Goal: Book appointment/travel/reservation

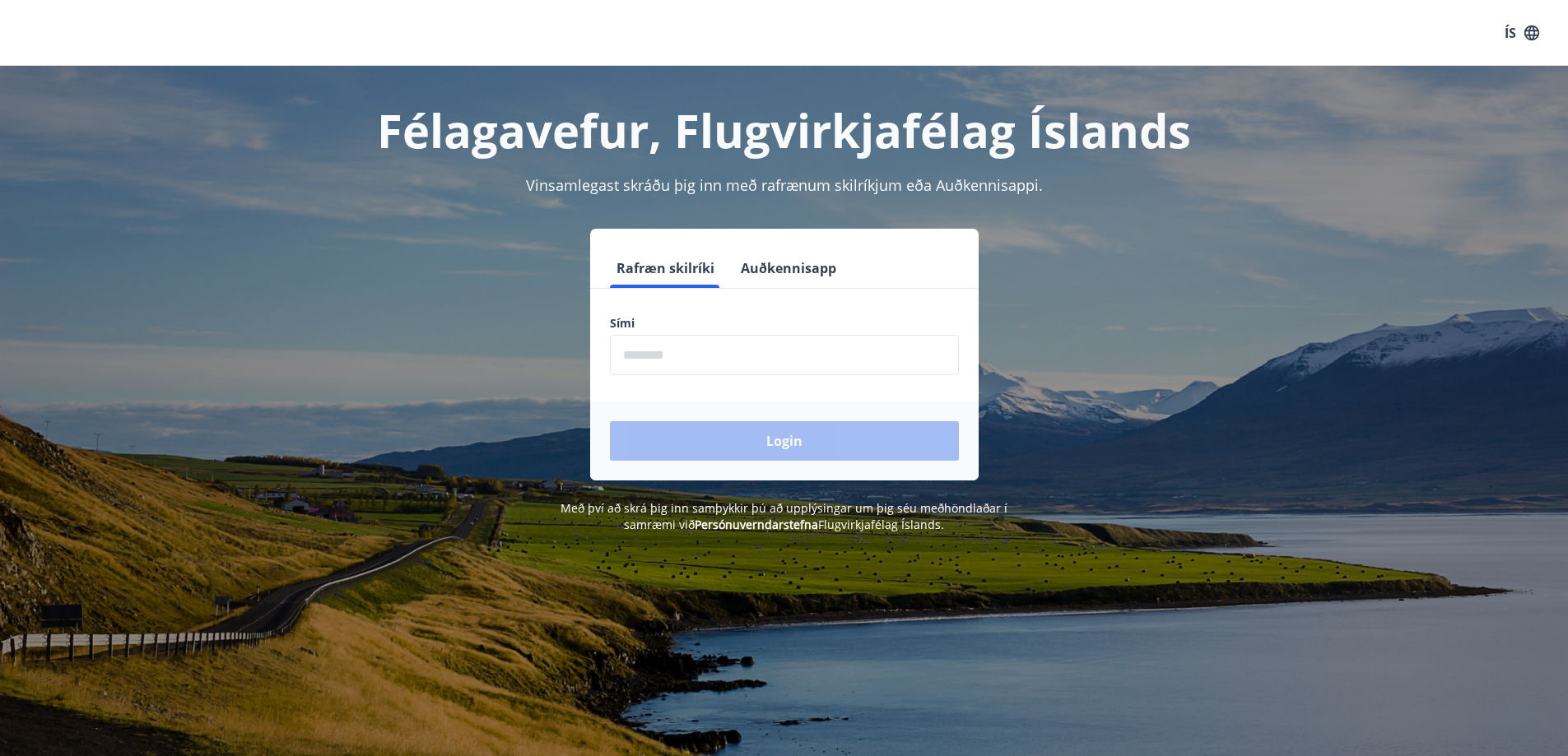
click at [636, 369] on input "phone" at bounding box center [784, 355] width 349 height 41
type input "********"
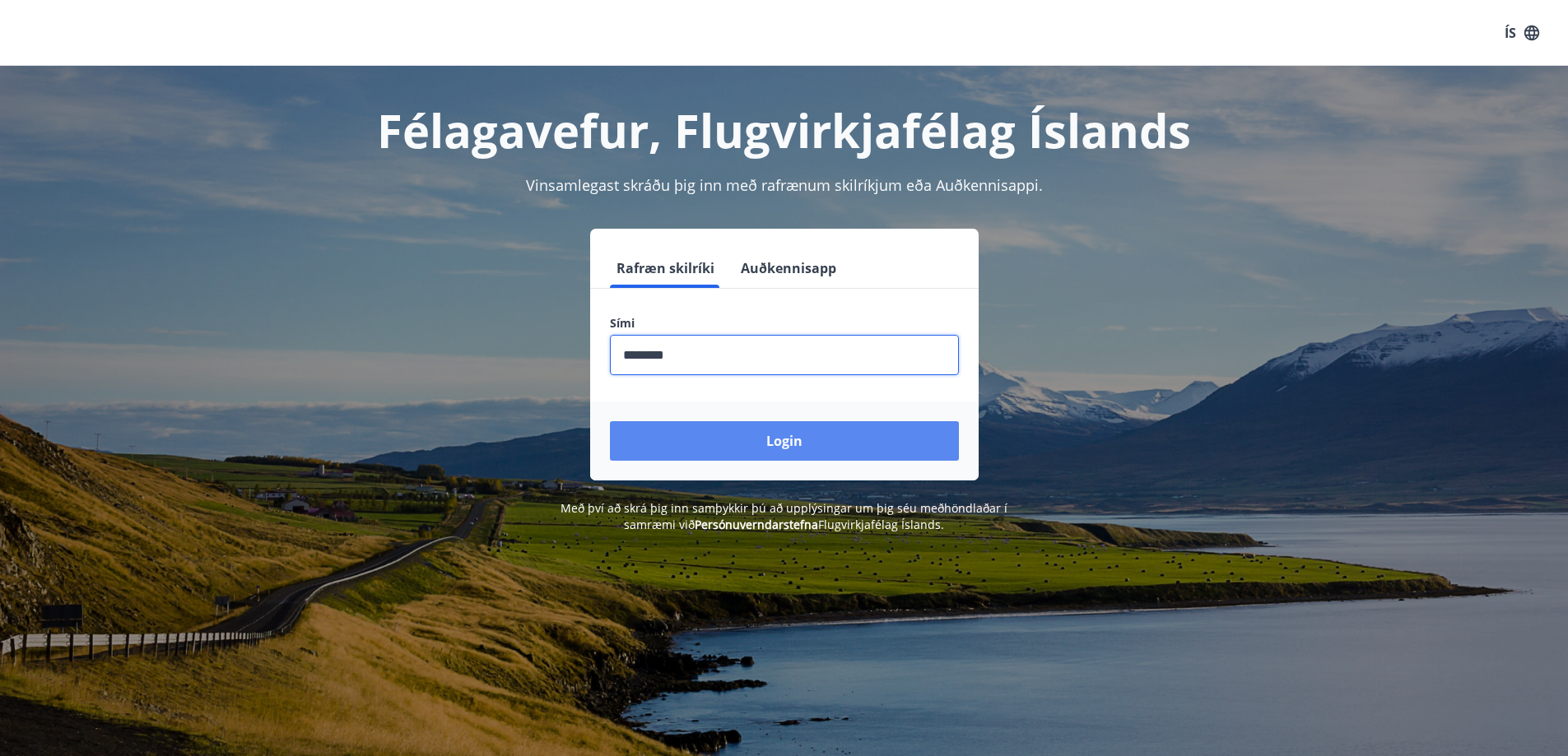
click at [627, 437] on button "Login" at bounding box center [784, 441] width 349 height 40
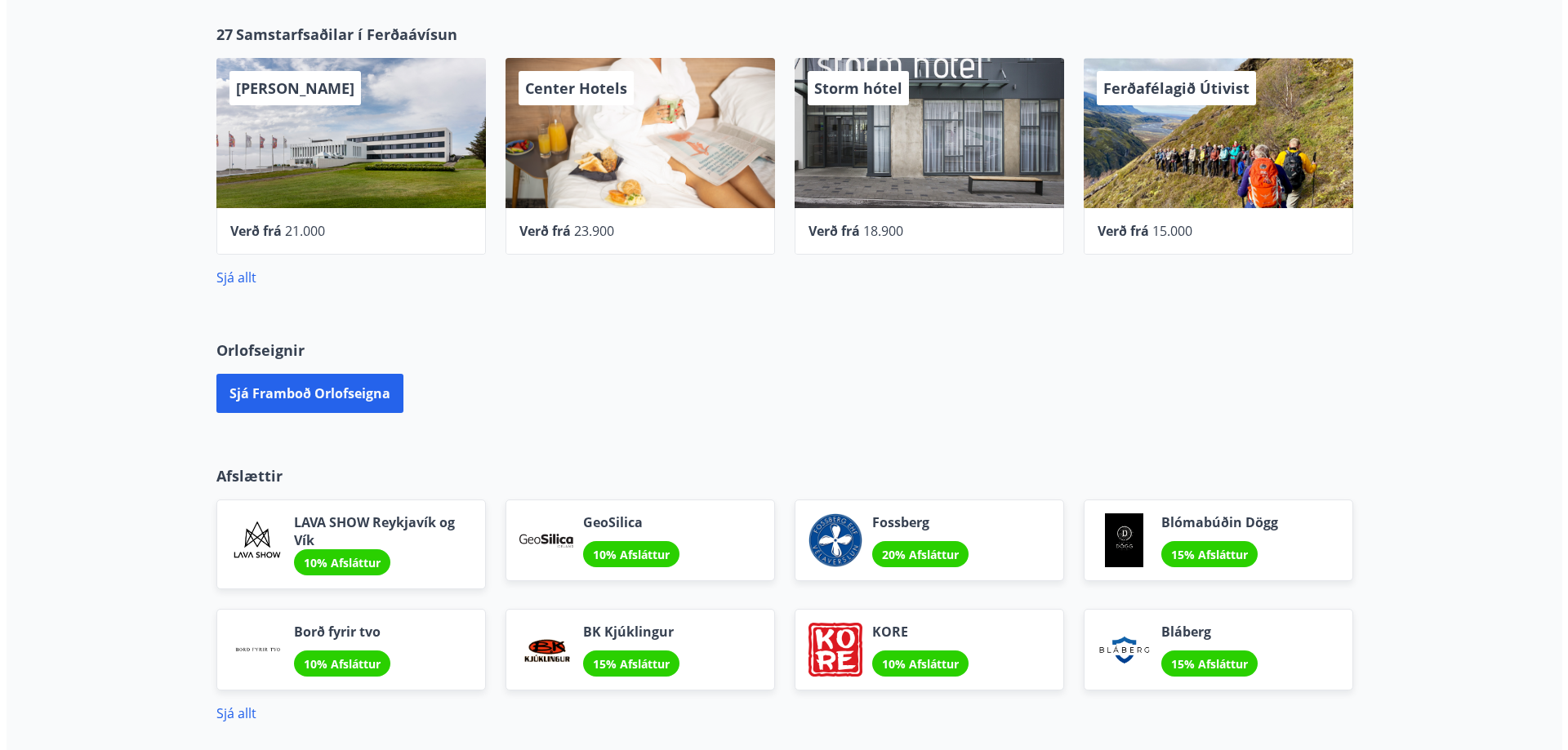
scroll to position [326, 0]
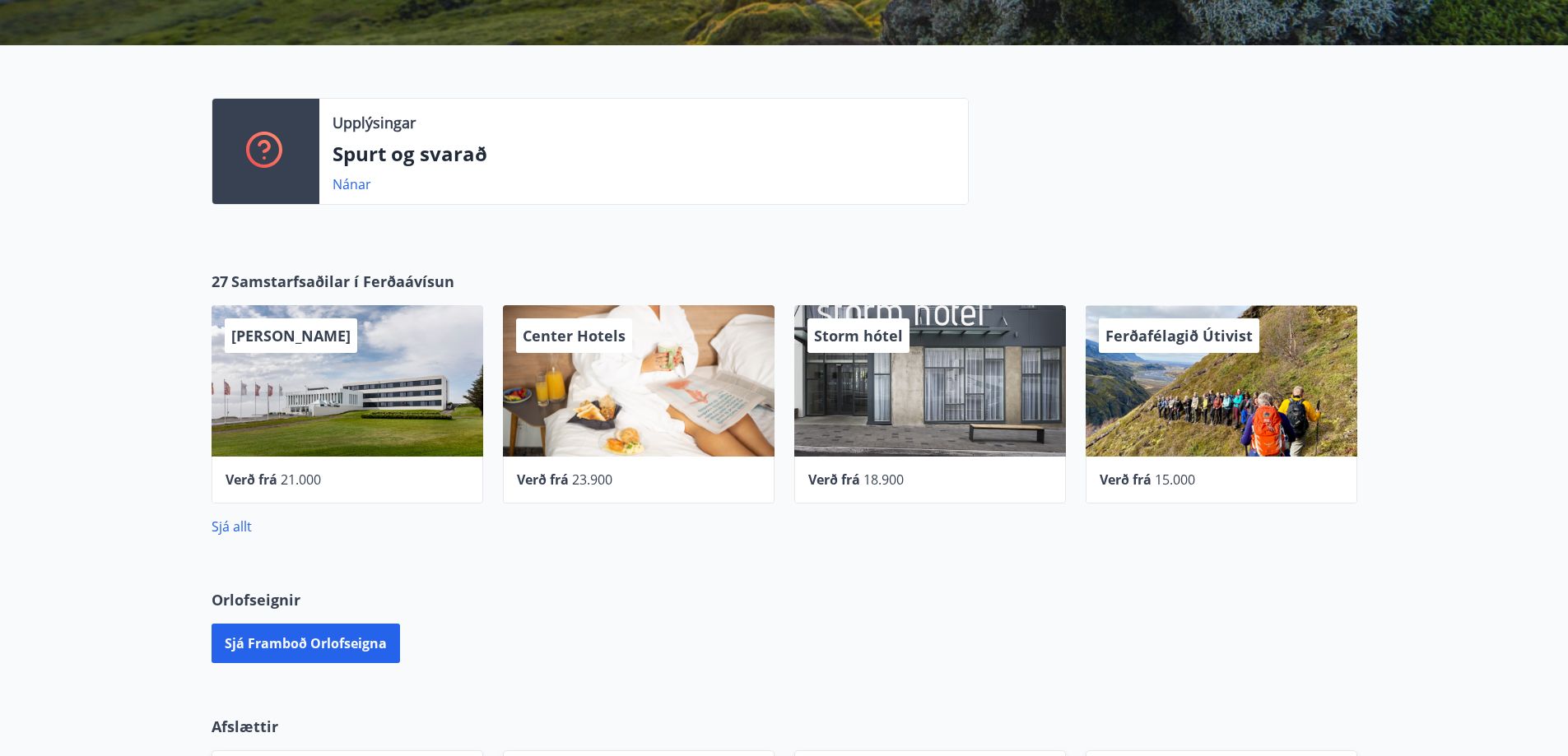
click at [1200, 335] on span "Ferðafélagið Útivist" at bounding box center [1179, 335] width 147 height 19
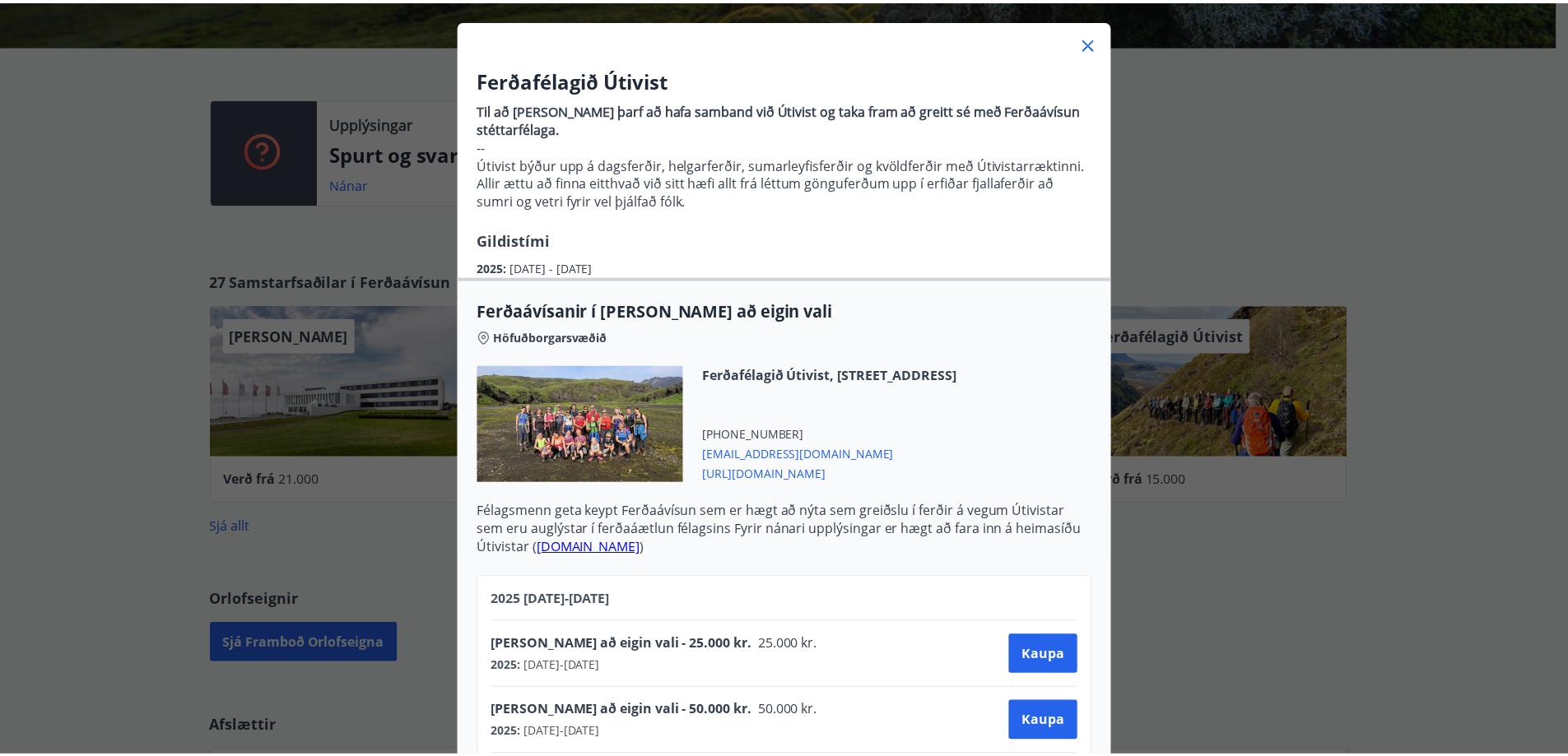
scroll to position [0, 0]
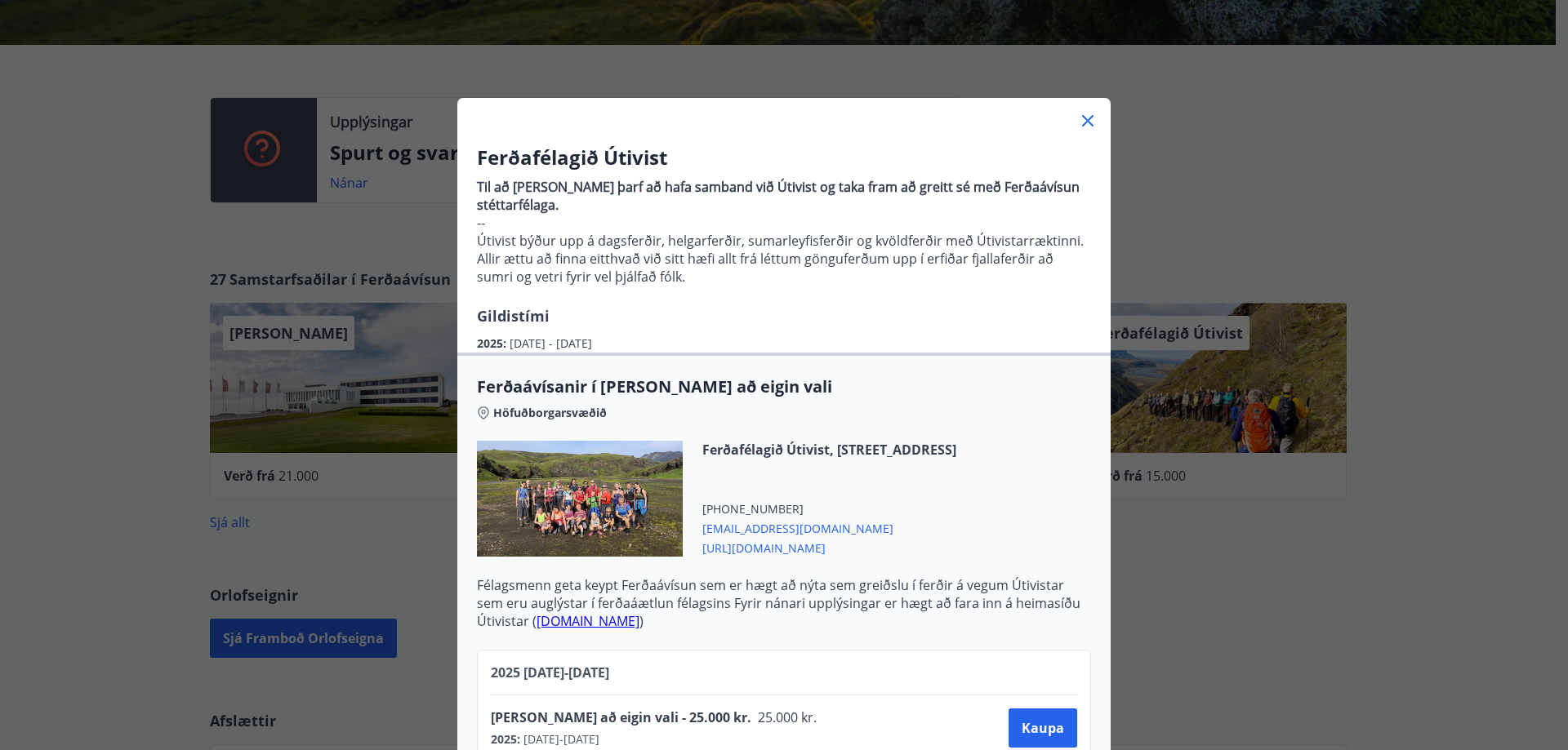
click at [1085, 131] on div at bounding box center [784, 115] width 653 height 33
click at [1082, 119] on icon at bounding box center [1087, 120] width 19 height 19
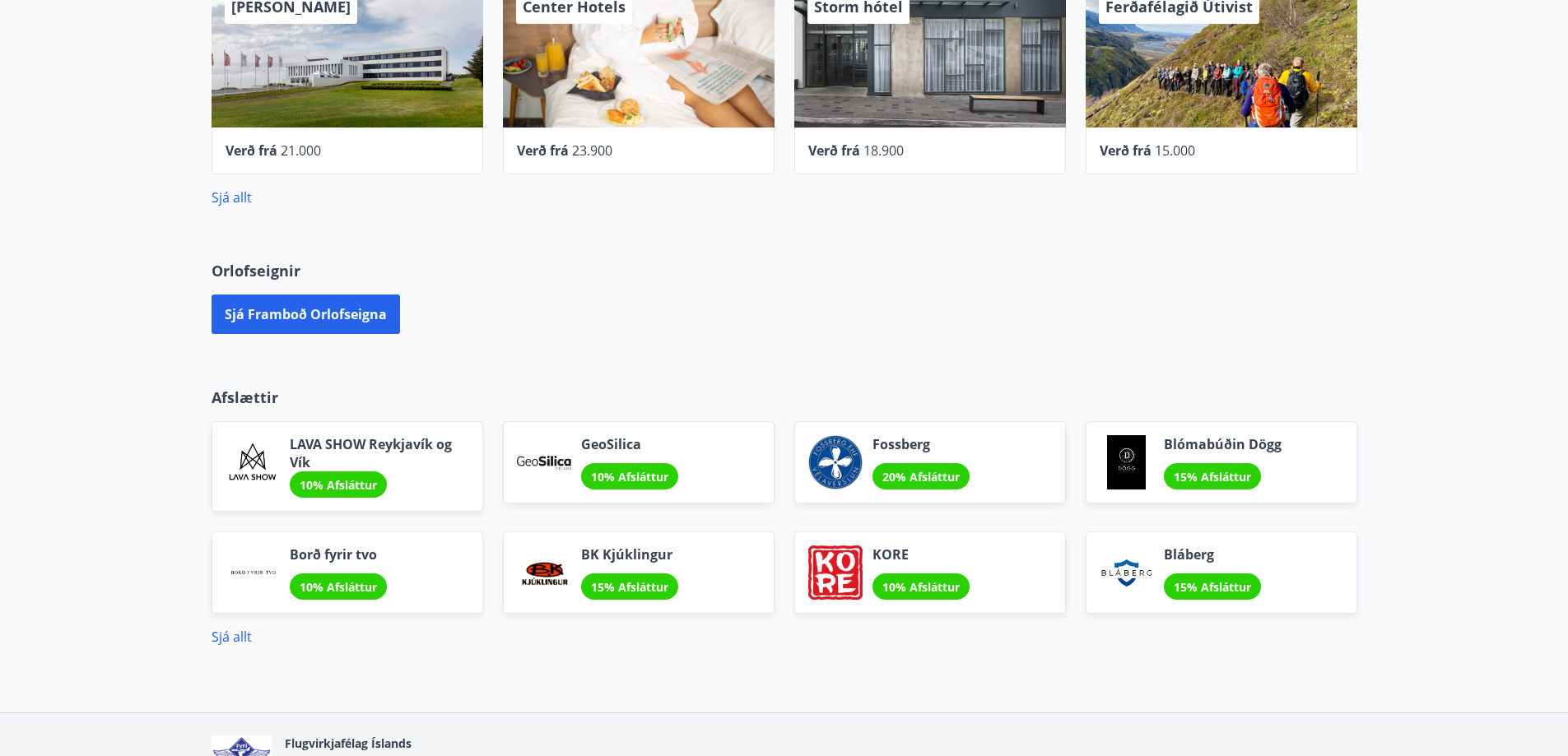
scroll to position [753, 0]
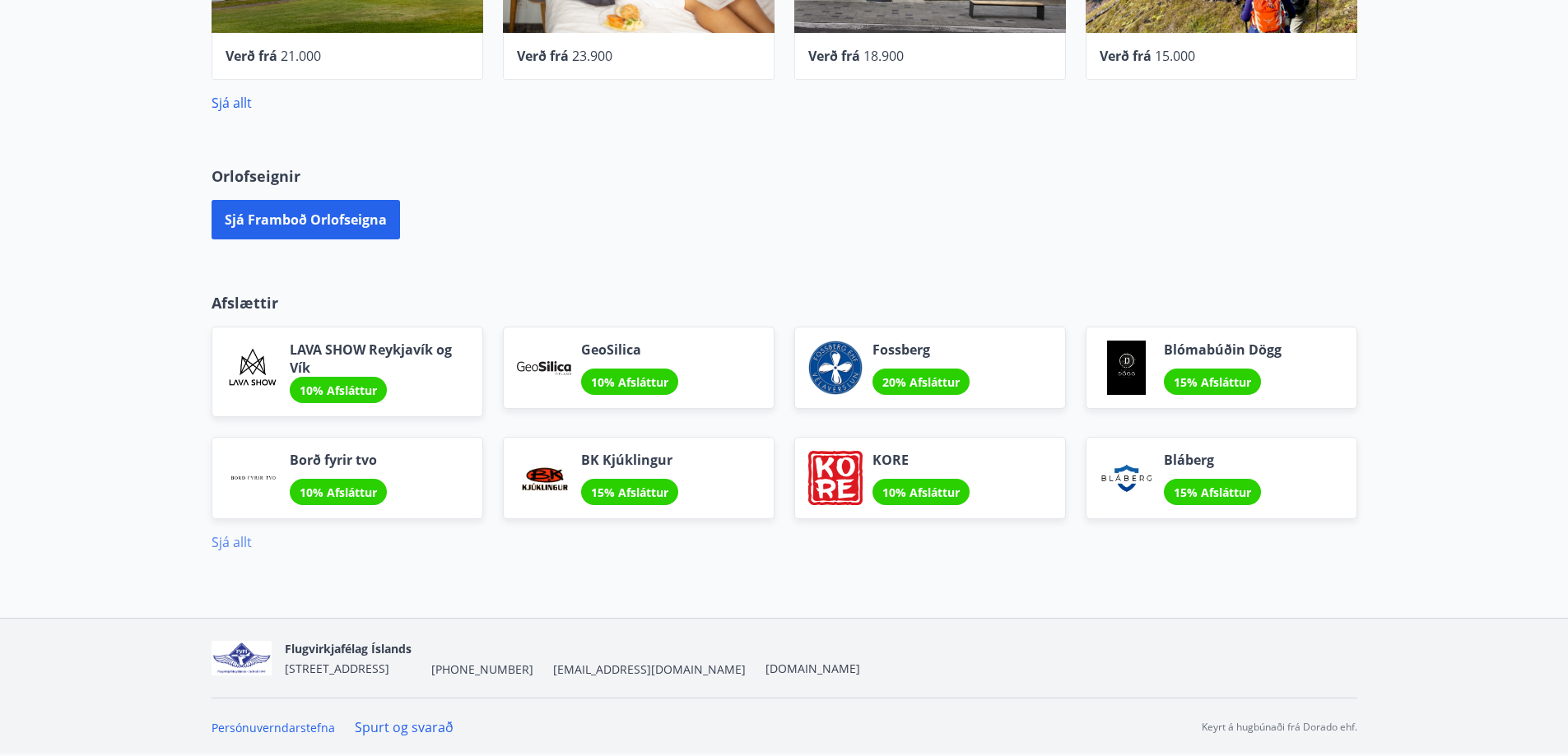
click at [239, 548] on link "Sjá allt" at bounding box center [232, 542] width 41 height 19
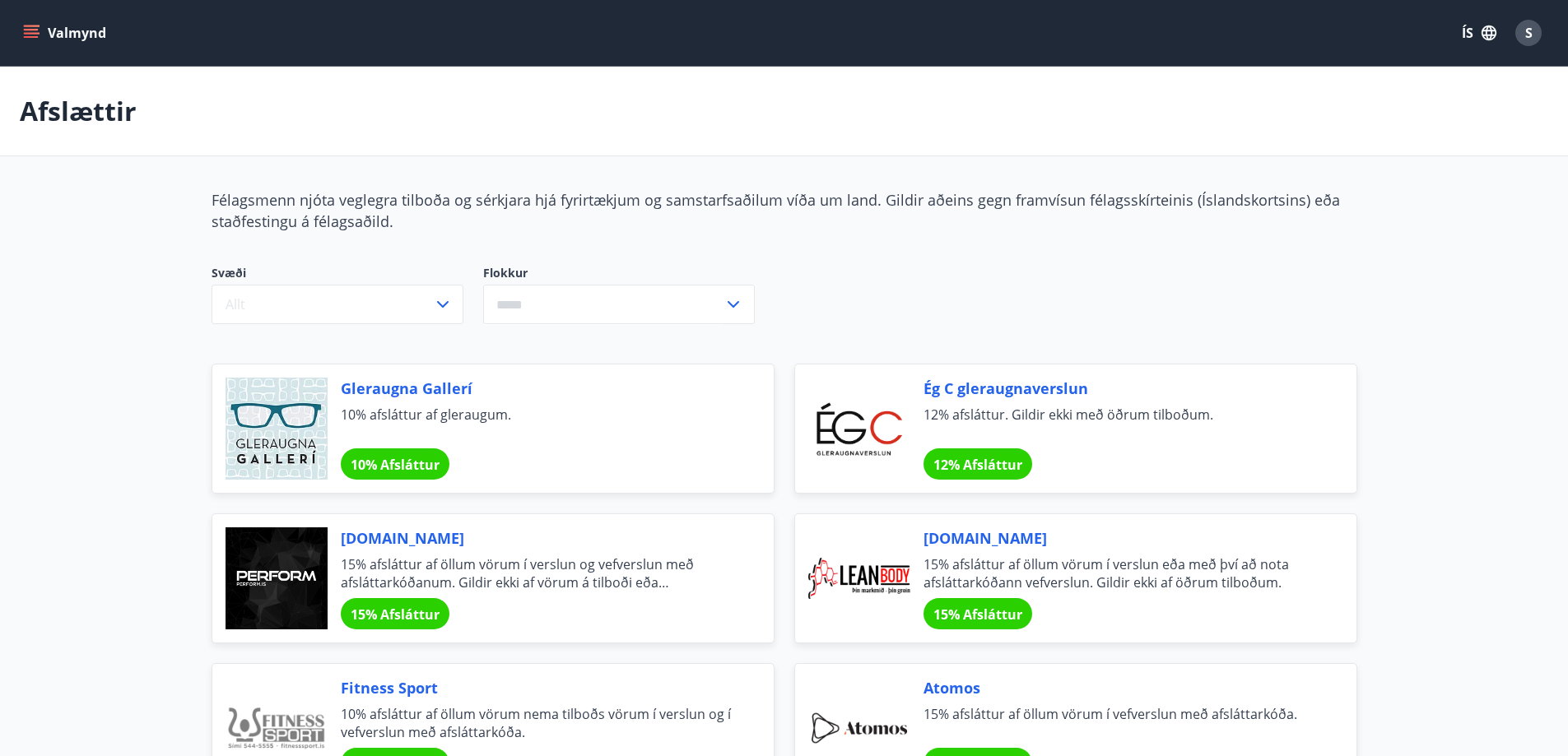
click at [32, 32] on icon "menu" at bounding box center [32, 33] width 17 height 17
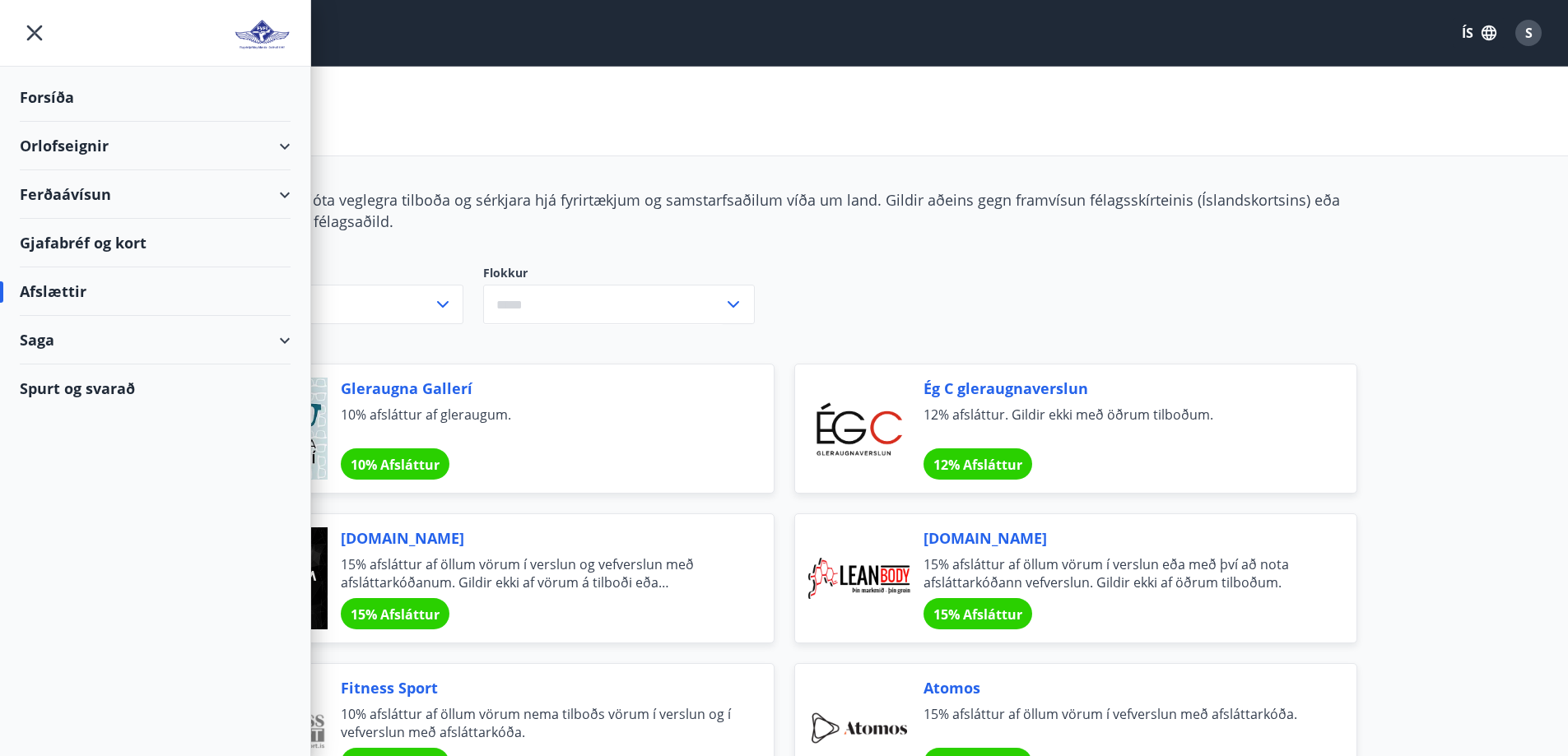
click at [292, 159] on div "Orlofseignir" at bounding box center [155, 145] width 310 height 48
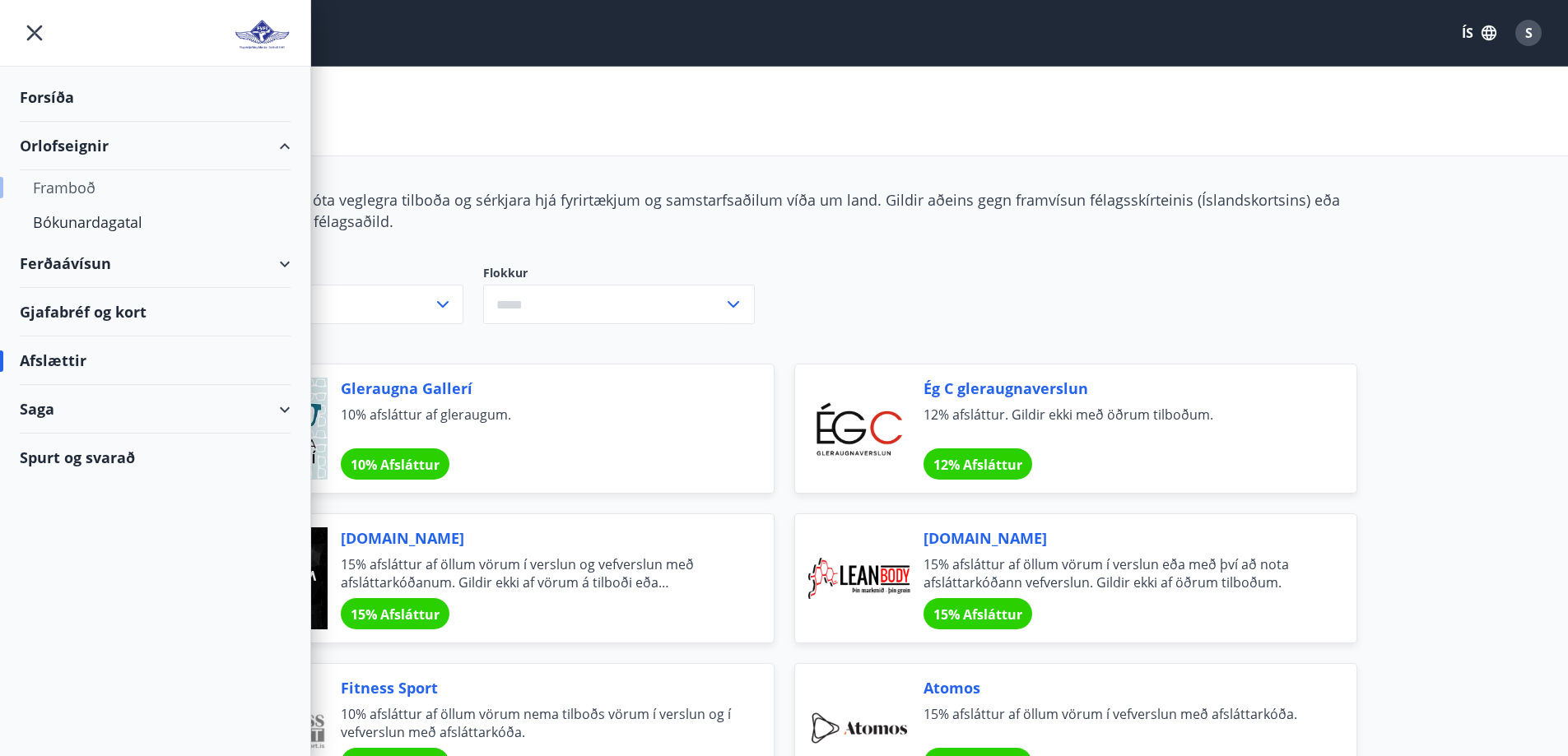
click at [64, 194] on div "Framboð" at bounding box center [156, 187] width 245 height 34
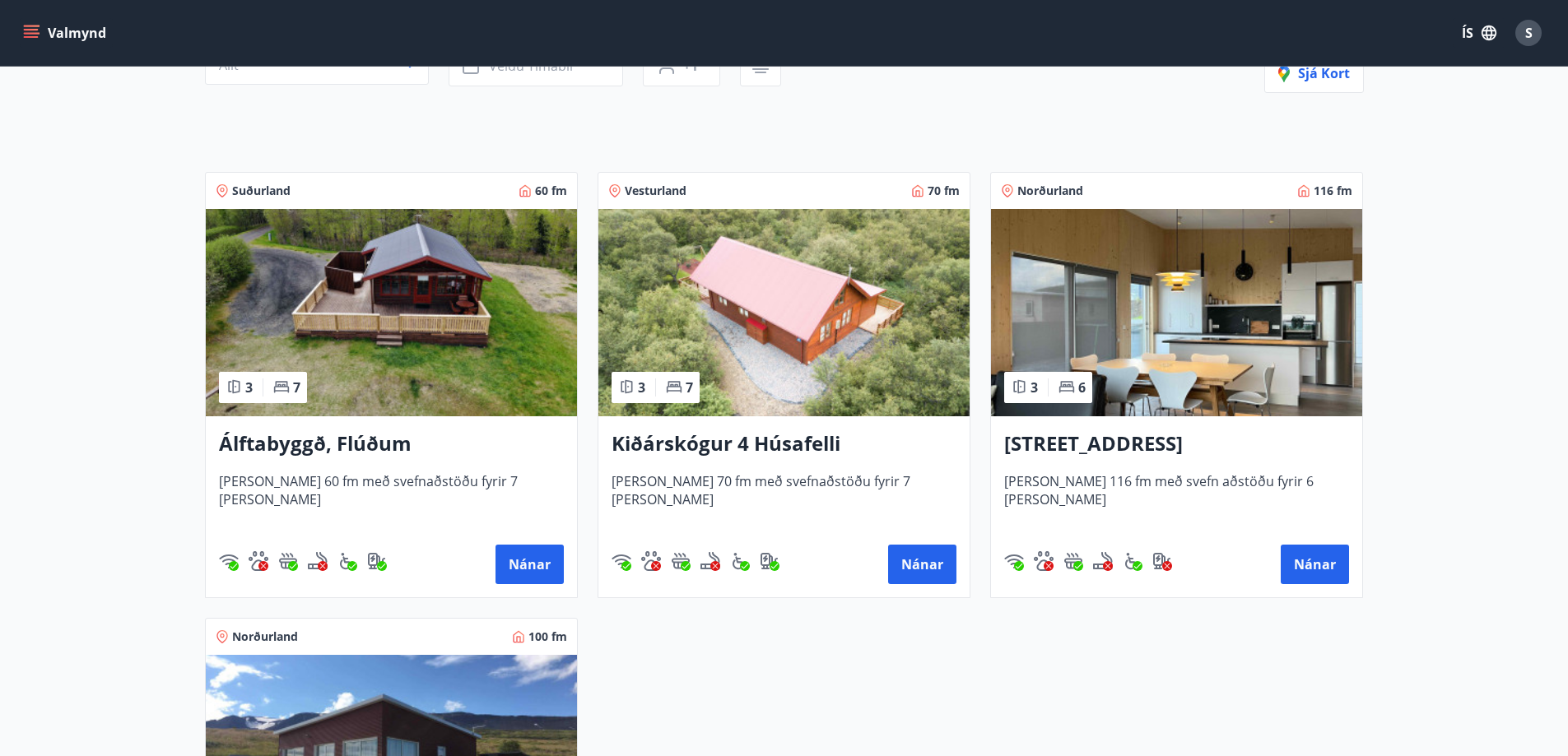
scroll to position [246, 0]
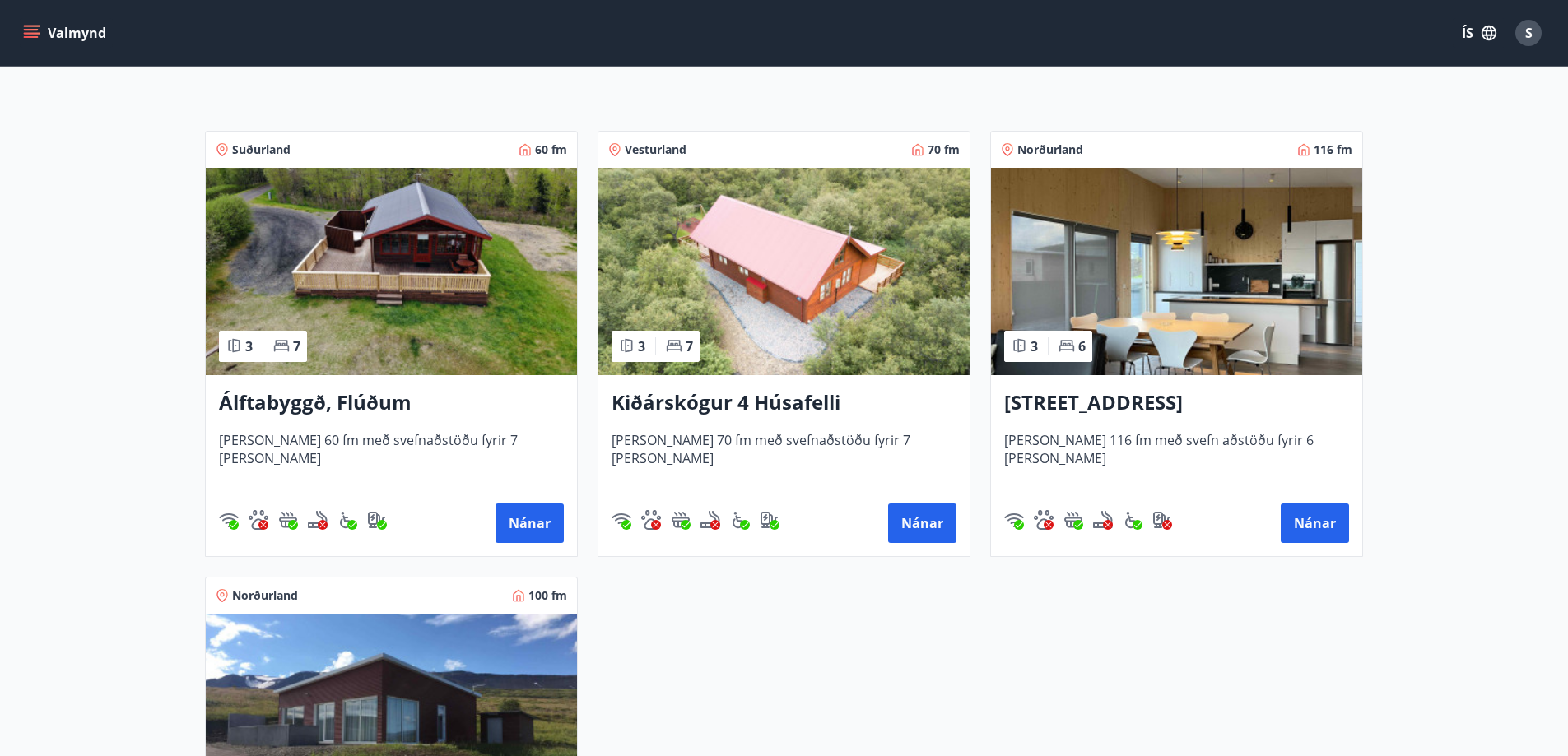
click at [325, 406] on h3 "Álftabyggð, Flúðum" at bounding box center [391, 403] width 345 height 30
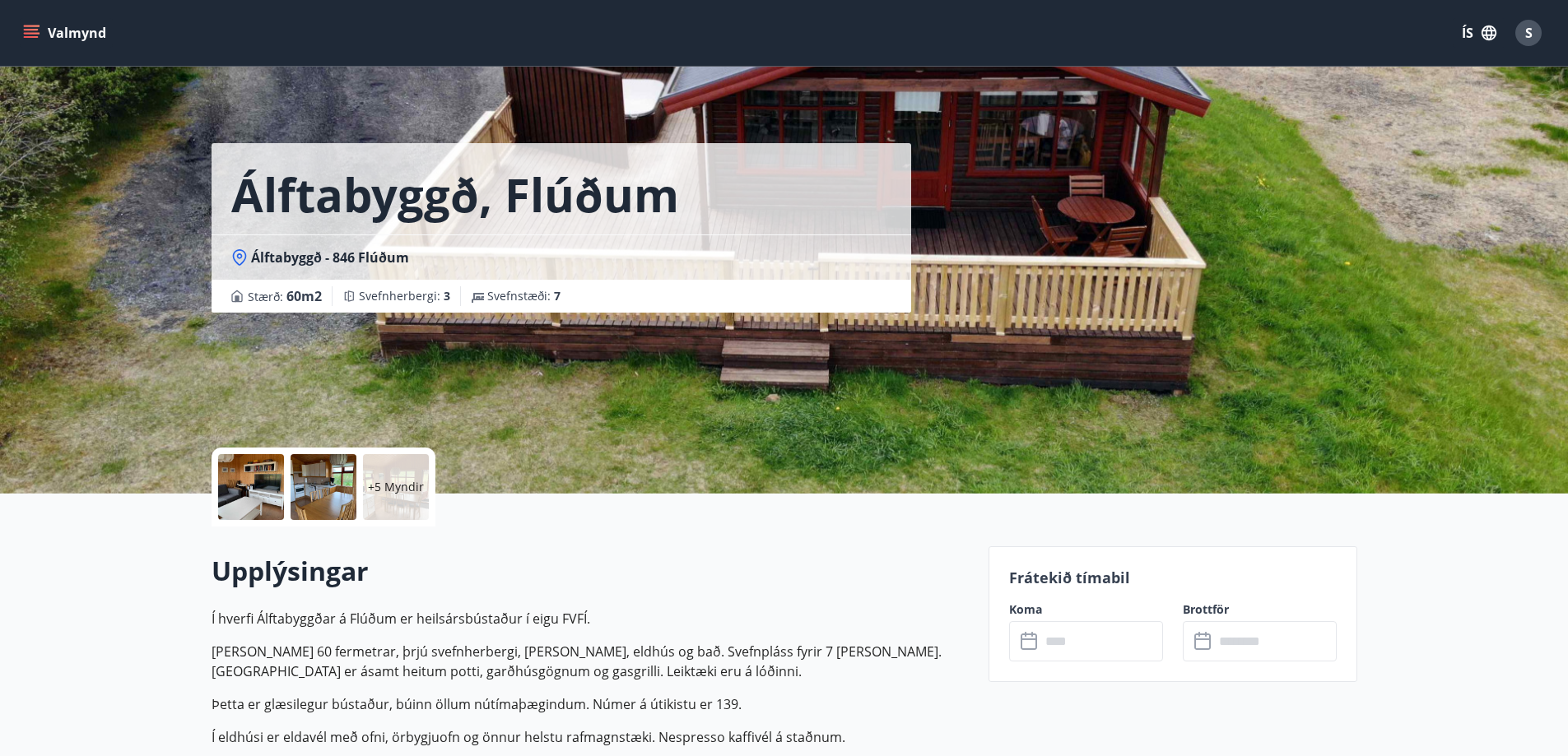
click at [38, 32] on icon "menu" at bounding box center [32, 33] width 17 height 17
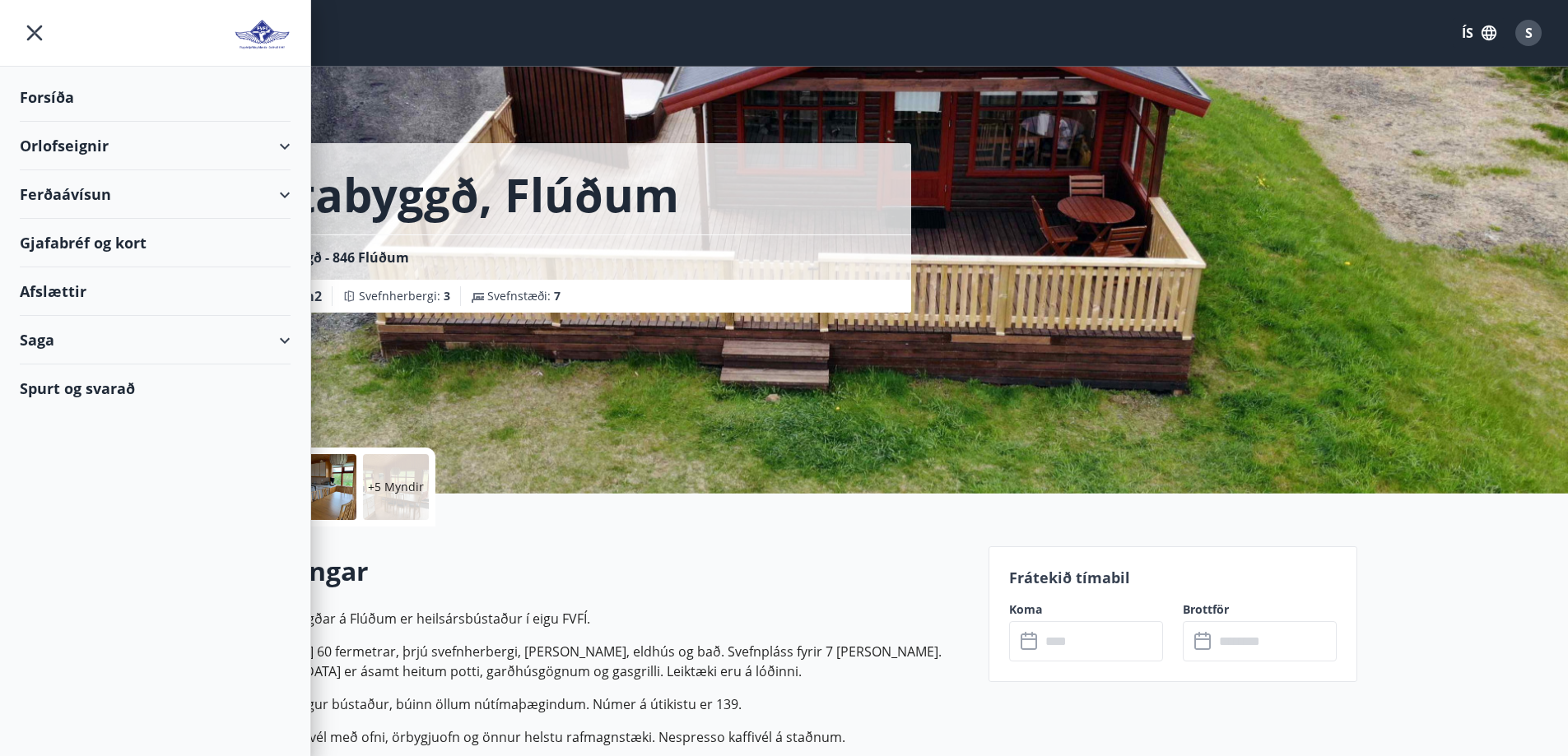
click at [48, 147] on div "Orlofseignir" at bounding box center [155, 145] width 271 height 48
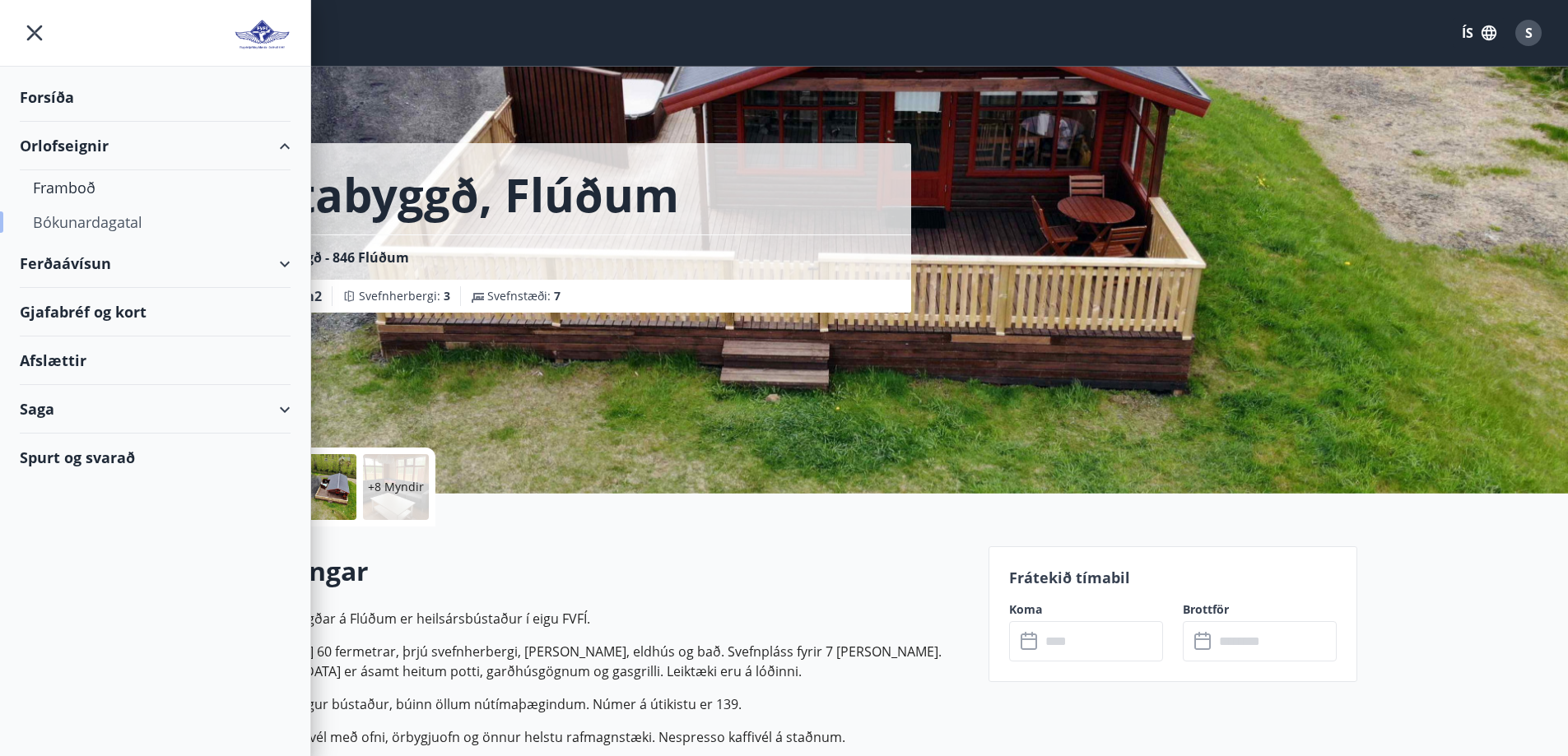
click at [55, 227] on div "Bókunardagatal" at bounding box center [156, 221] width 245 height 34
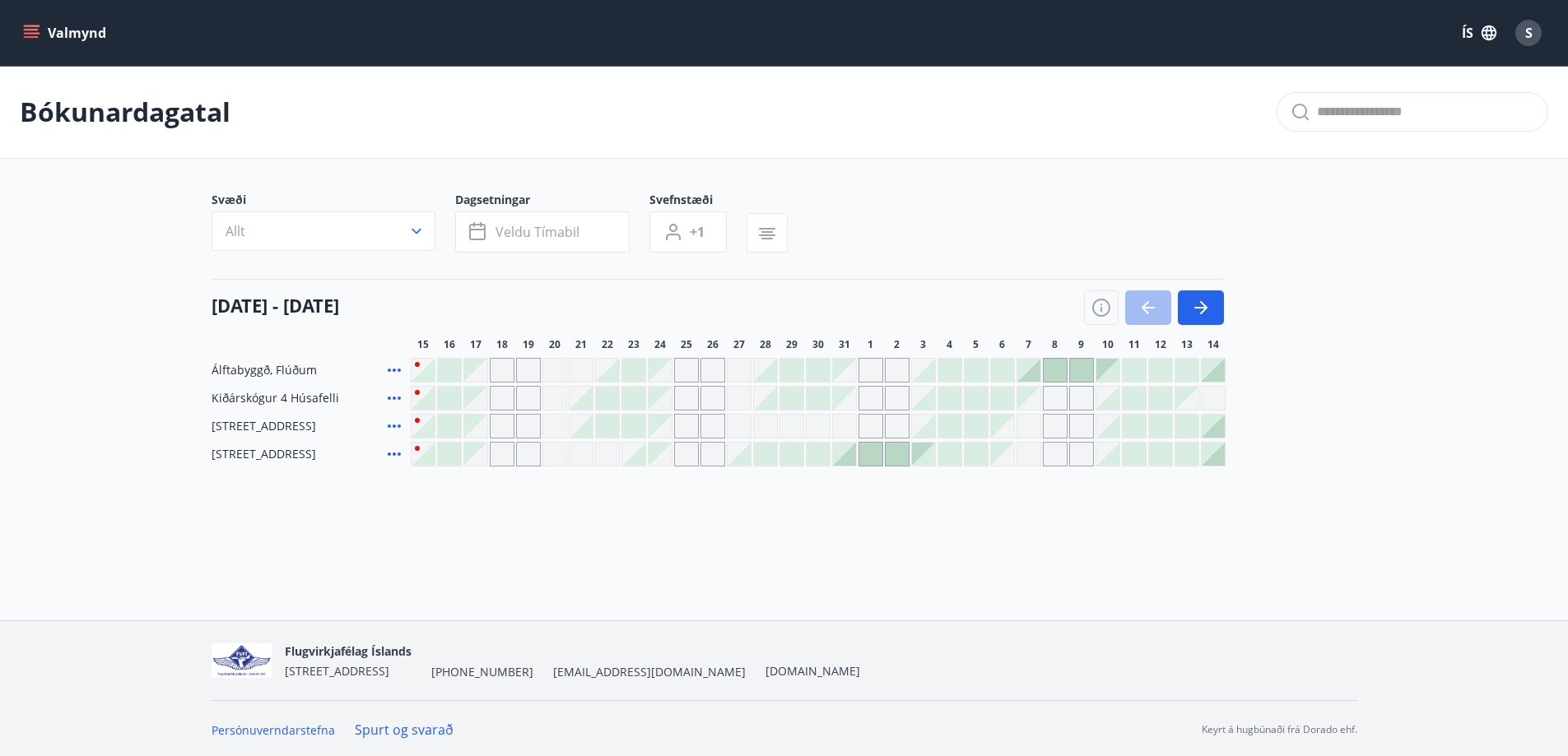
scroll to position [3, 0]
click at [1112, 305] on button "button" at bounding box center [1101, 305] width 34 height 34
click at [1094, 309] on icon "button" at bounding box center [1101, 305] width 19 height 19
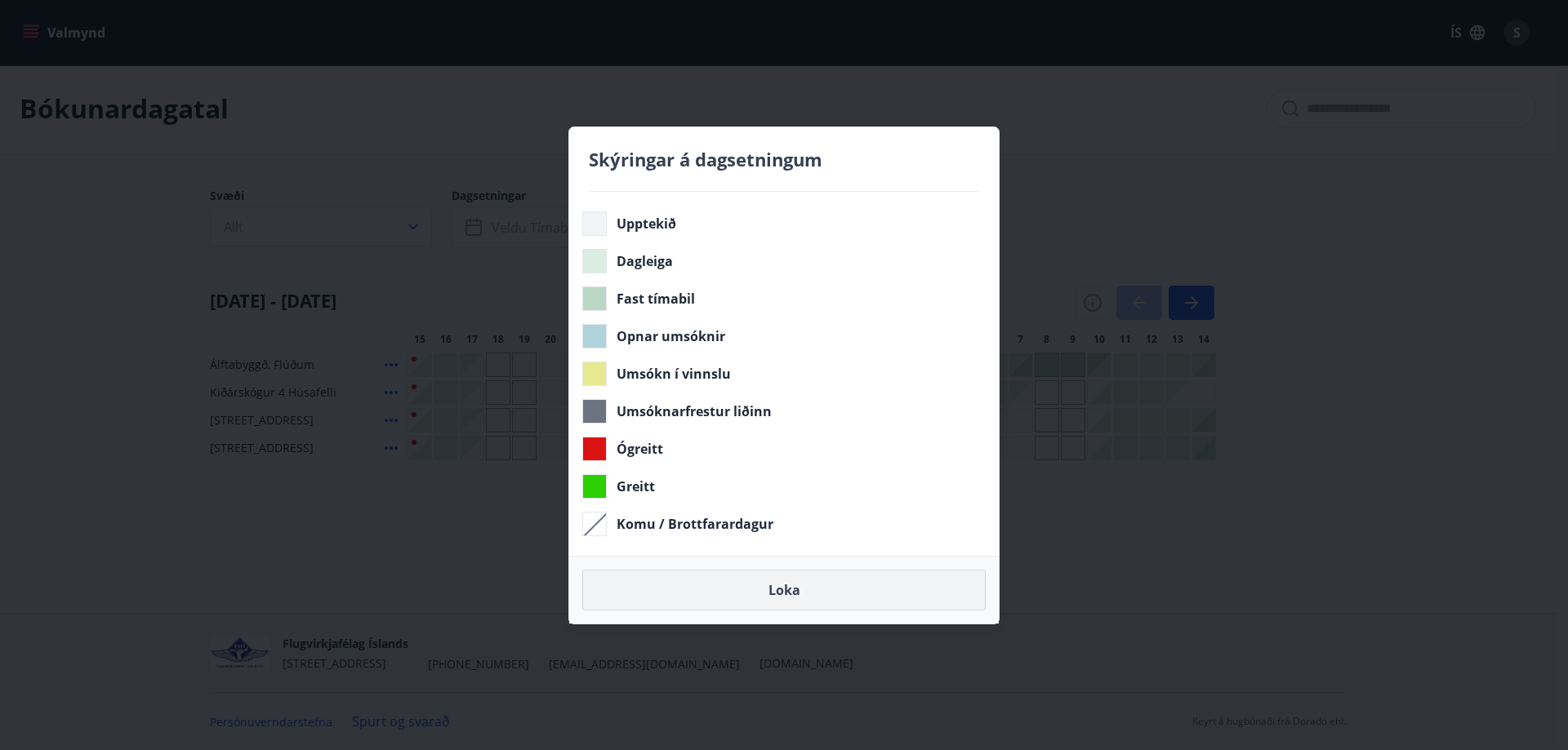
click at [776, 595] on button "Loka" at bounding box center [784, 590] width 404 height 40
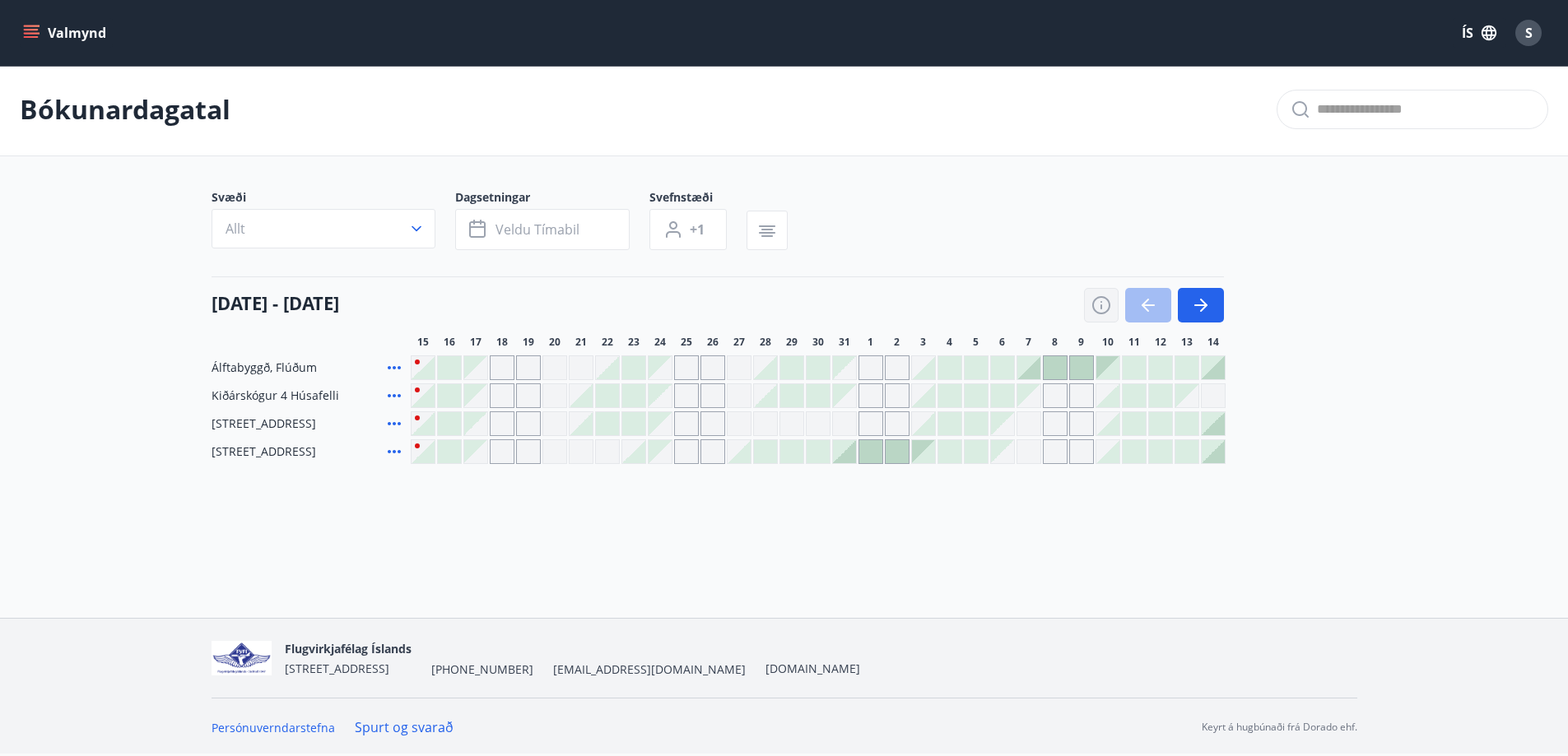
click at [1101, 307] on icon "button" at bounding box center [1101, 307] width 2 height 5
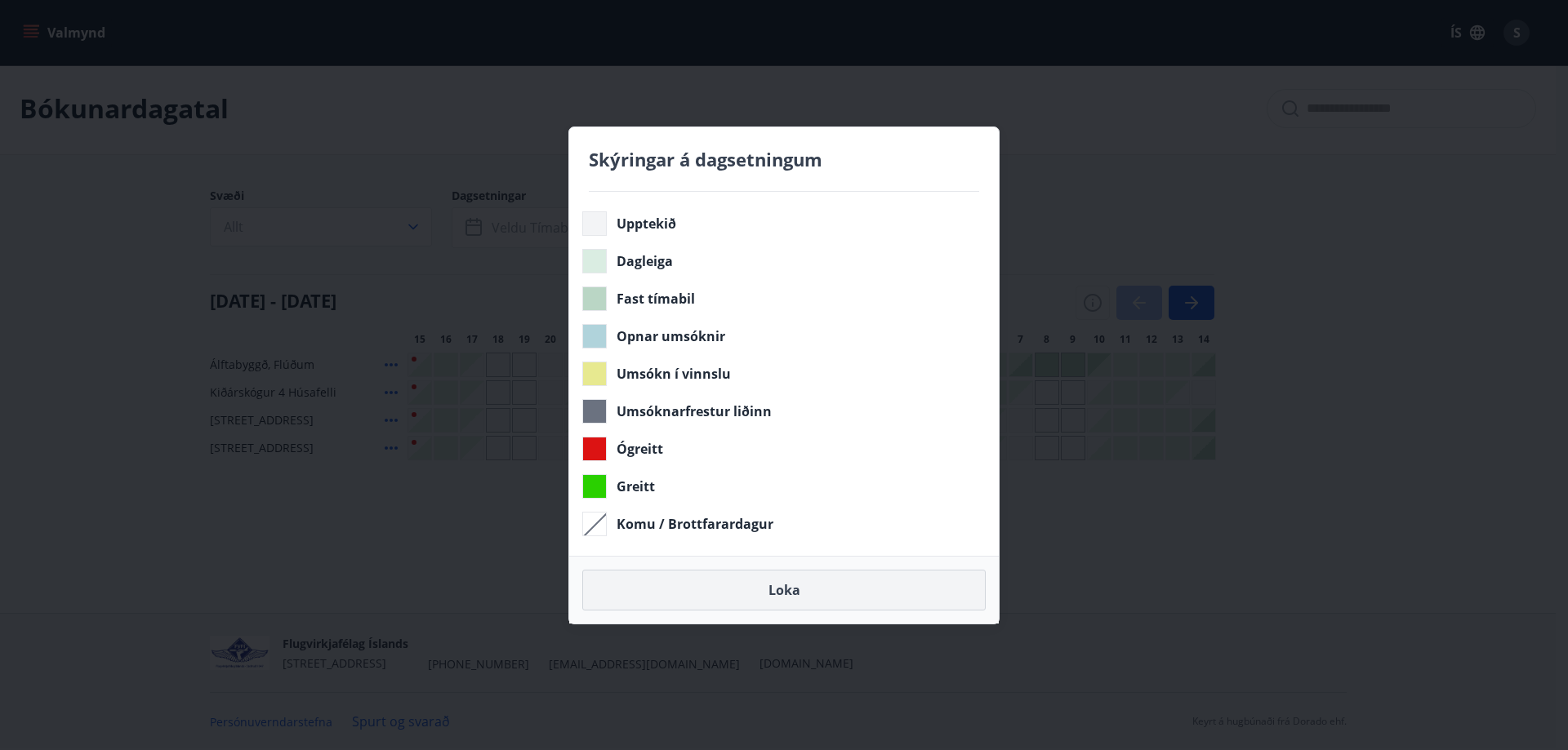
click at [792, 590] on button "Loka" at bounding box center [784, 590] width 404 height 40
